Goal: Navigation & Orientation: Find specific page/section

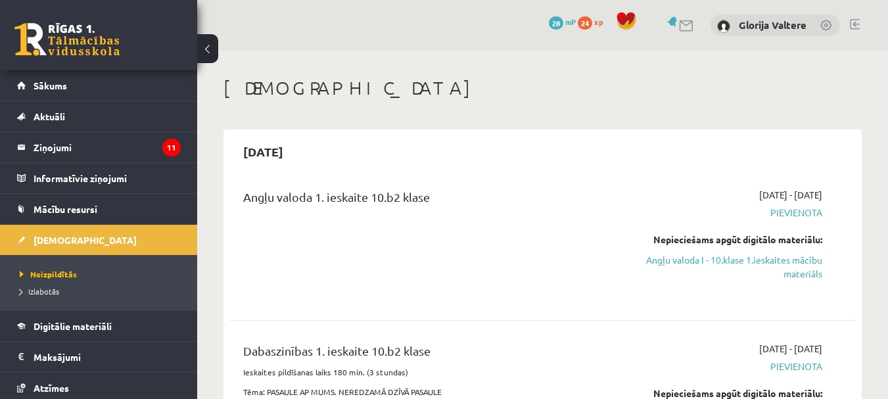
scroll to position [541, 0]
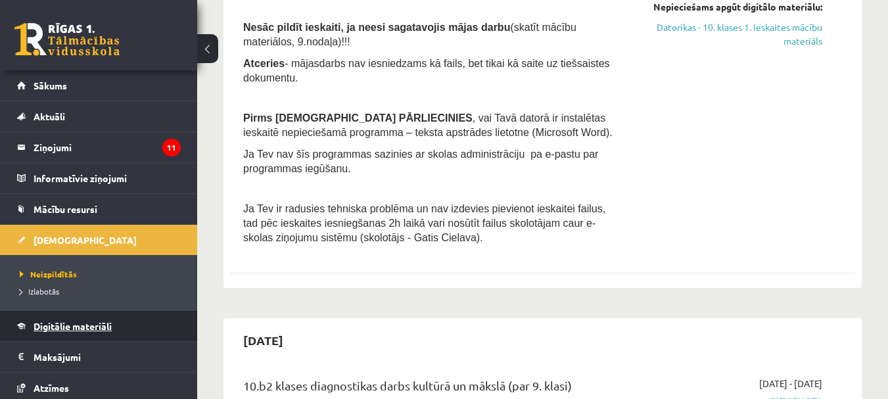
click at [62, 329] on span "Digitālie materiāli" at bounding box center [73, 326] width 78 height 12
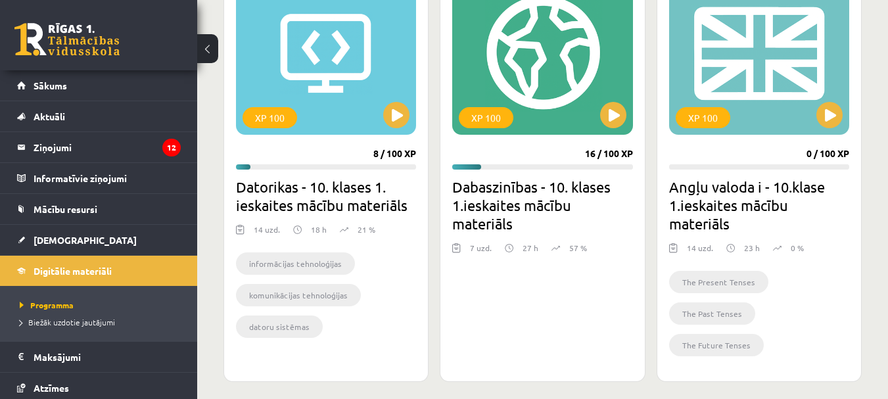
scroll to position [414, 0]
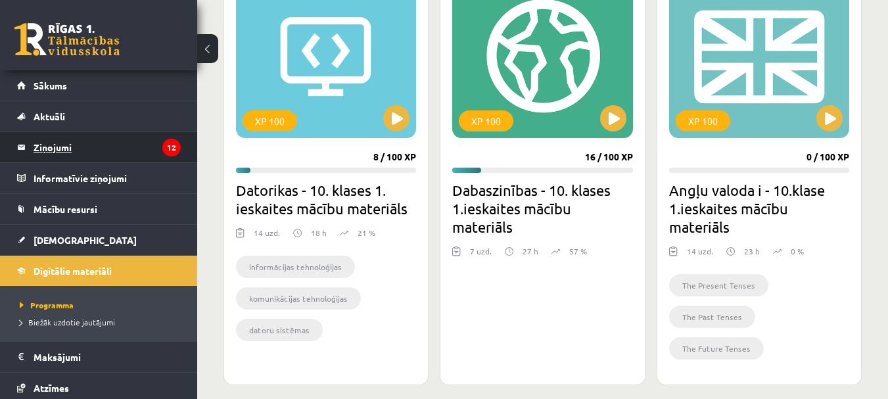
click at [162, 156] on icon "12" at bounding box center [171, 148] width 18 height 18
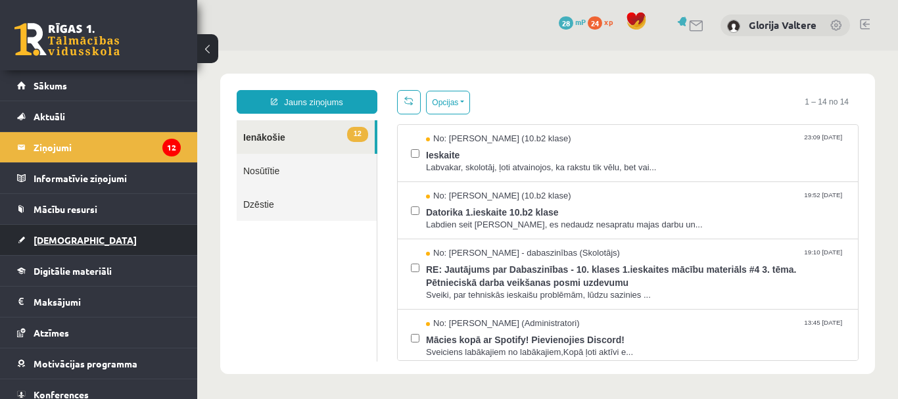
click at [78, 247] on link "[DEMOGRAPHIC_DATA]" at bounding box center [99, 240] width 164 height 30
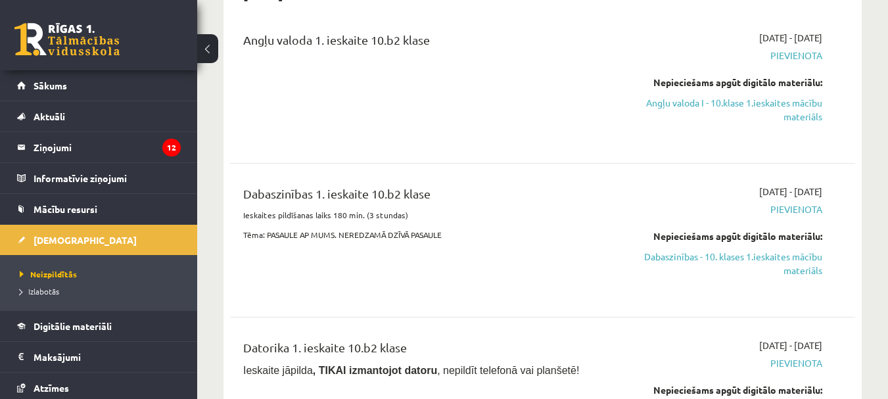
scroll to position [18, 0]
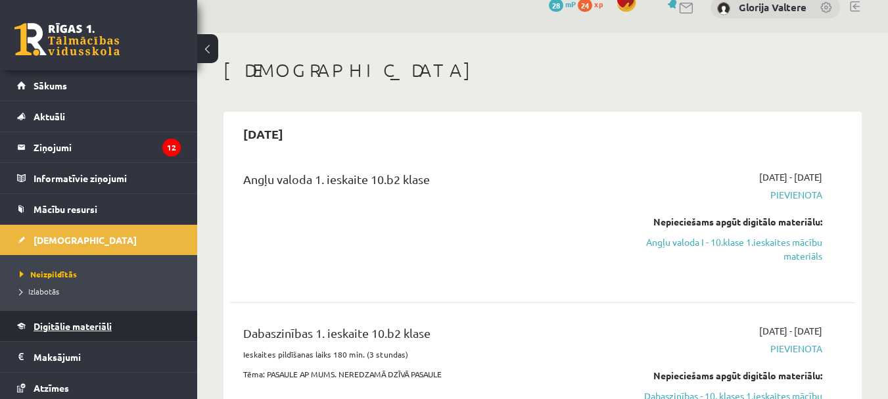
click at [61, 324] on span "Digitālie materiāli" at bounding box center [73, 326] width 78 height 12
